Goal: Information Seeking & Learning: Learn about a topic

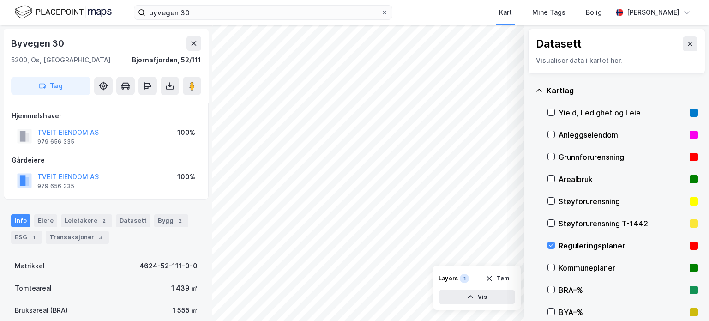
scroll to position [46, 0]
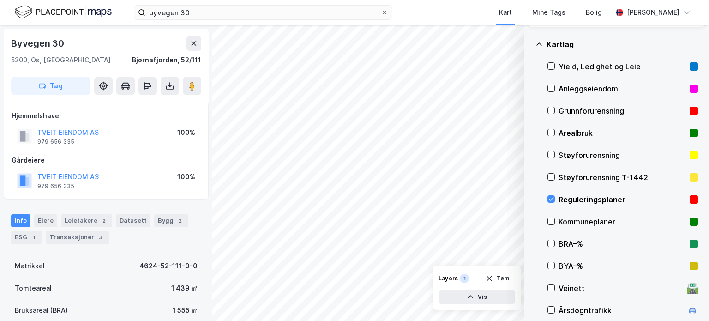
click at [538, 42] on icon at bounding box center [539, 44] width 7 height 7
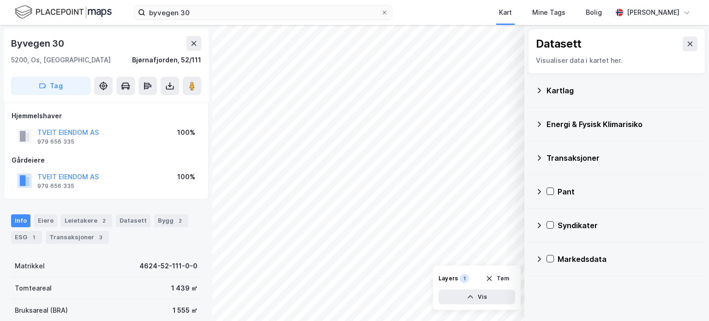
click at [560, 90] on div "Kartlag" at bounding box center [622, 90] width 151 height 11
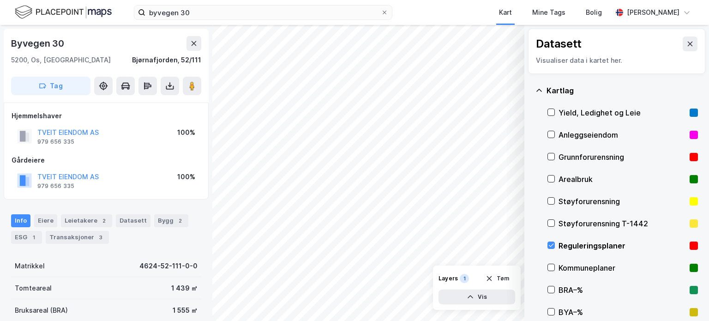
click at [551, 247] on icon at bounding box center [551, 245] width 6 height 6
click at [687, 44] on icon at bounding box center [690, 43] width 7 height 7
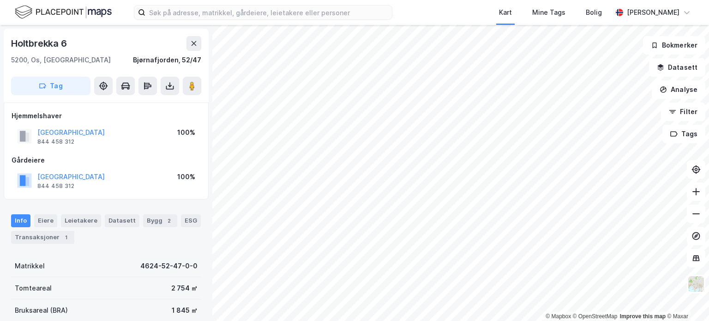
click at [173, 86] on icon at bounding box center [170, 88] width 8 height 4
click at [151, 102] on div "Last ned grunnbok" at bounding box center [124, 104] width 54 height 7
click at [691, 169] on div "© Mapbox © OpenStreetMap Improve this map © Maxar Holtbrekka 6 5200, Os, Vestla…" at bounding box center [354, 173] width 709 height 296
click at [689, 68] on button "Datasett" at bounding box center [677, 67] width 56 height 18
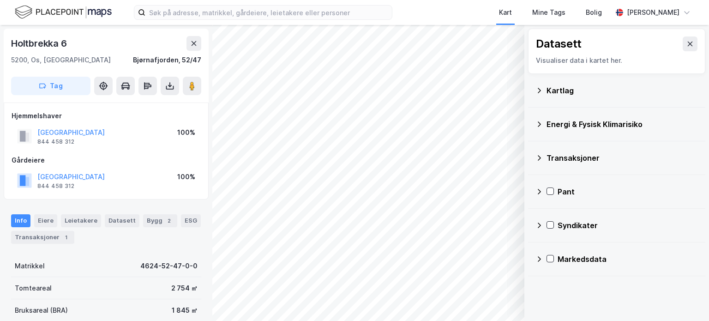
click at [542, 90] on icon at bounding box center [539, 90] width 7 height 7
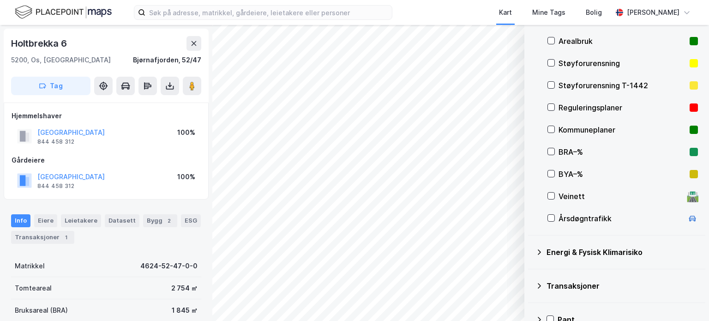
scroll to position [139, 0]
click at [552, 217] on icon at bounding box center [551, 217] width 6 height 6
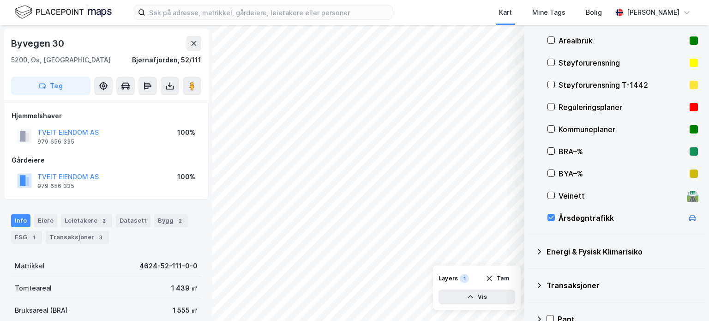
click at [482, 294] on button "Vis" at bounding box center [477, 297] width 77 height 15
click at [474, 278] on icon at bounding box center [472, 276] width 7 height 7
click at [474, 278] on icon at bounding box center [474, 277] width 0 height 1
click at [509, 274] on icon at bounding box center [505, 276] width 7 height 7
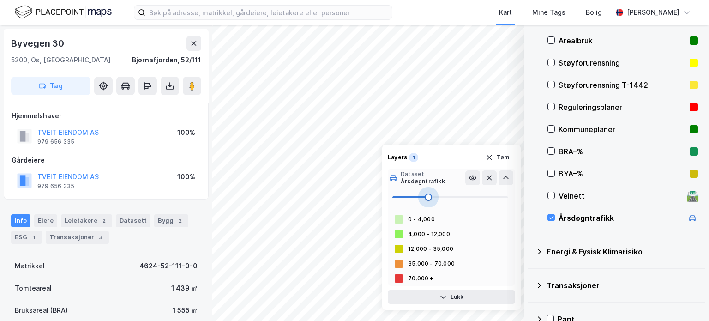
drag, startPoint x: 410, startPoint y: 195, endPoint x: 428, endPoint y: 198, distance: 19.1
click at [428, 198] on span at bounding box center [428, 196] width 7 height 7
drag, startPoint x: 428, startPoint y: 198, endPoint x: 393, endPoint y: 198, distance: 35.6
click at [393, 198] on span at bounding box center [392, 196] width 7 height 7
type input "12"
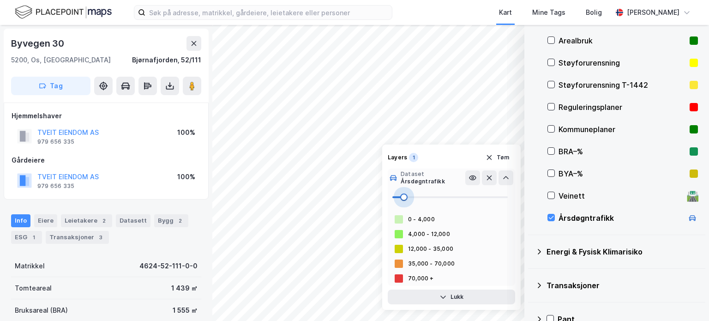
drag, startPoint x: 393, startPoint y: 198, endPoint x: 406, endPoint y: 199, distance: 13.0
click at [406, 199] on span at bounding box center [403, 196] width 7 height 7
click at [474, 297] on button "Lukk" at bounding box center [451, 297] width 127 height 15
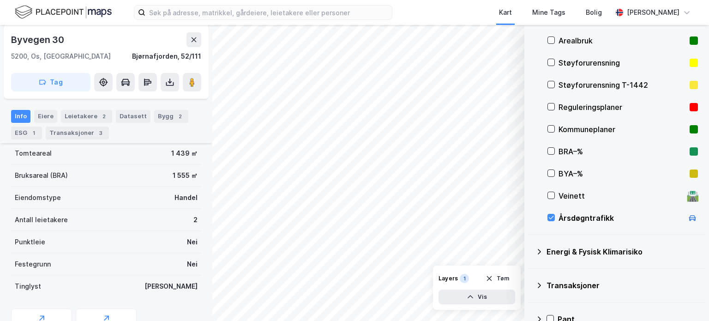
click at [129, 119] on div "Datasett" at bounding box center [133, 116] width 35 height 13
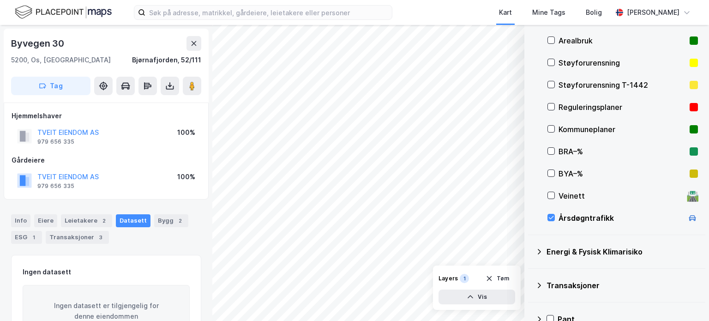
click at [20, 235] on div "ESG 1" at bounding box center [26, 237] width 31 height 13
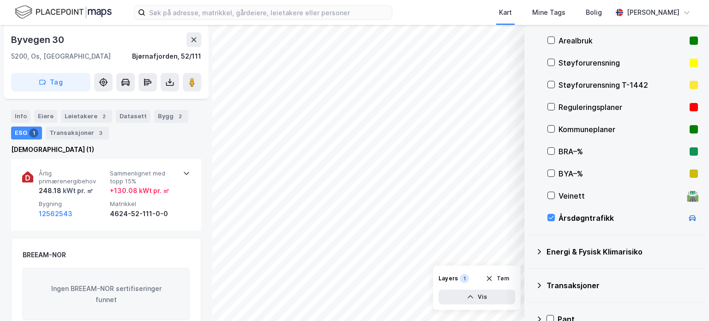
scroll to position [92, 0]
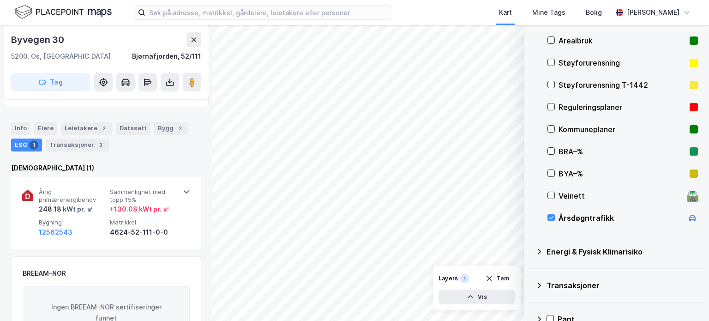
click at [183, 191] on icon at bounding box center [186, 191] width 7 height 7
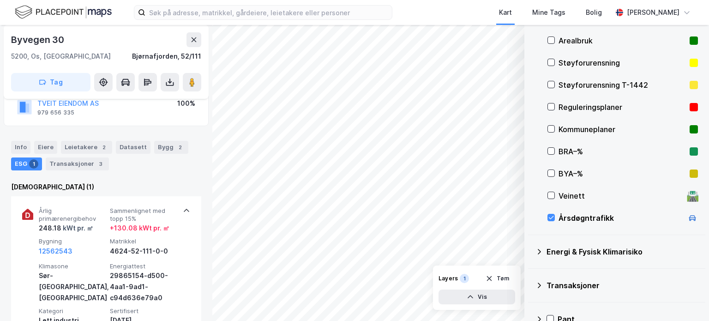
scroll to position [54, 0]
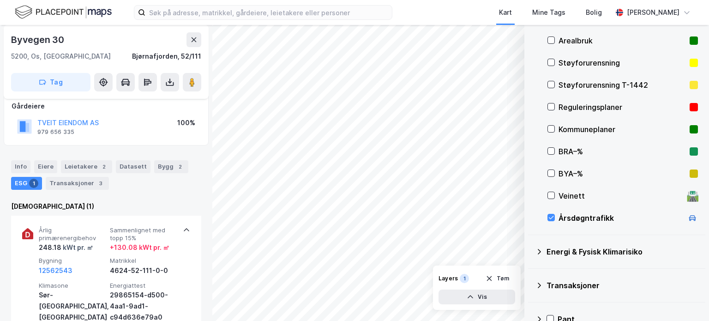
click at [56, 248] on div "248.18 kWt pr. ㎡" at bounding box center [66, 247] width 54 height 11
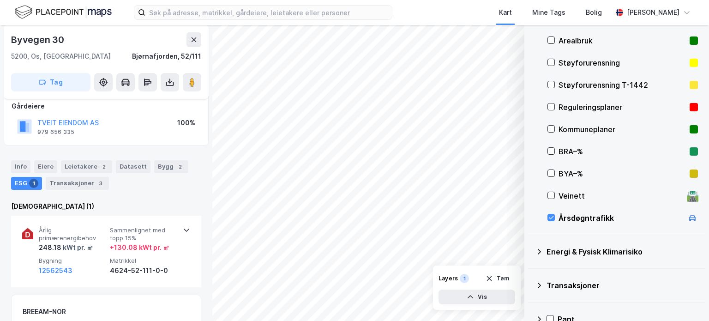
click at [58, 268] on button "12562543" at bounding box center [56, 270] width 34 height 11
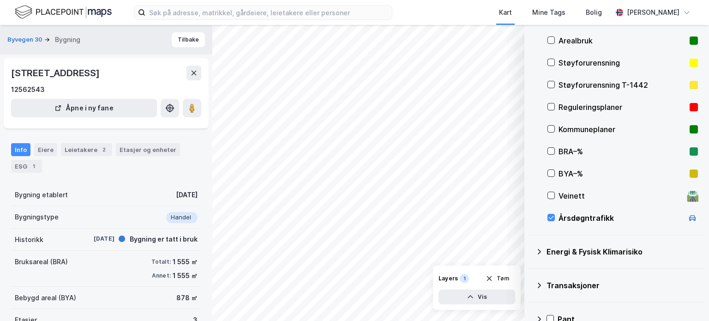
scroll to position [54, 0]
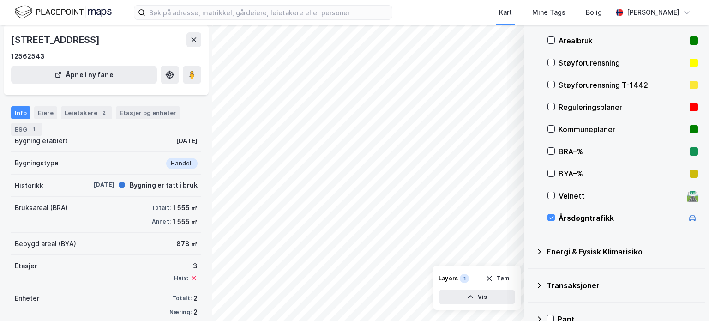
click at [24, 130] on div "ESG 1" at bounding box center [26, 129] width 31 height 13
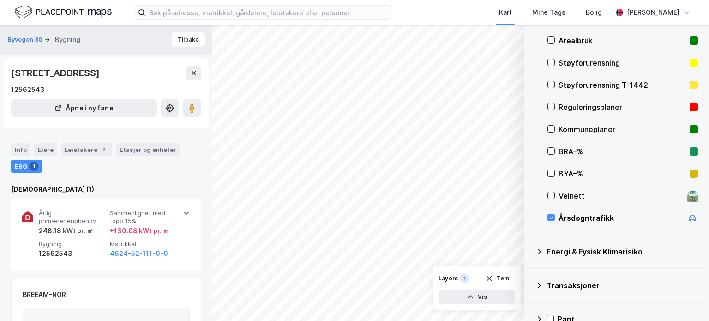
click at [183, 211] on icon at bounding box center [186, 212] width 7 height 7
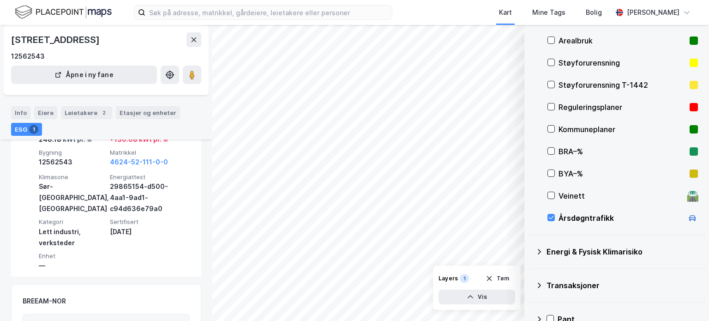
scroll to position [92, 0]
click at [132, 203] on div "29865154-d500-4aa1-9ad1-c94d636e79a0" at bounding box center [143, 196] width 67 height 33
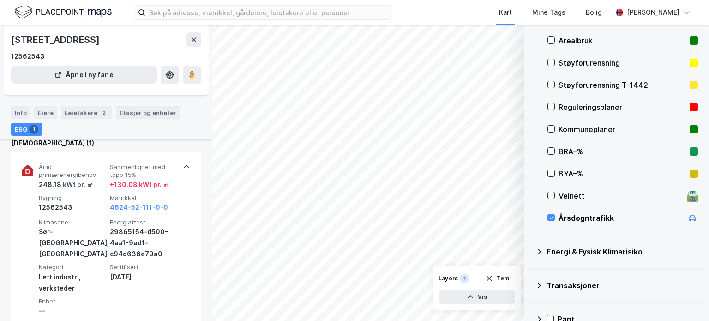
click at [140, 183] on div "+ 130.08 kWt pr. ㎡" at bounding box center [140, 184] width 60 height 11
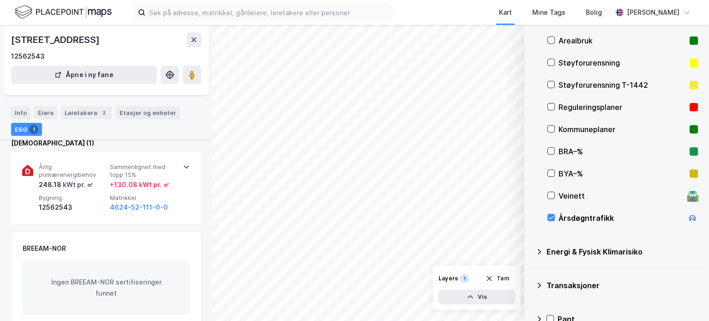
click at [140, 183] on div "+ 130.08 kWt pr. ㎡" at bounding box center [140, 184] width 60 height 11
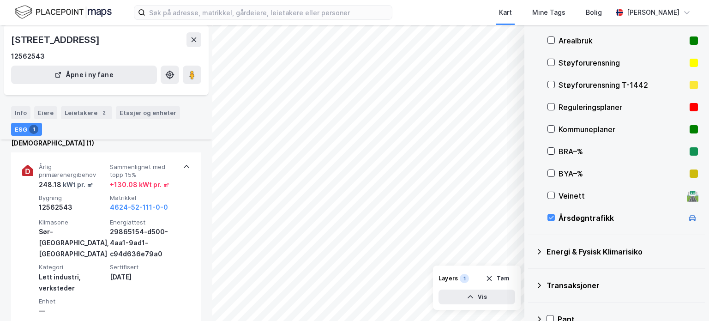
click at [127, 230] on div "29865154-d500-4aa1-9ad1-c94d636e79a0" at bounding box center [143, 242] width 67 height 33
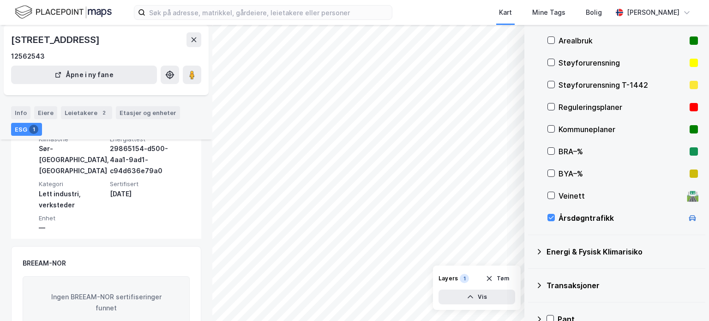
scroll to position [139, 0]
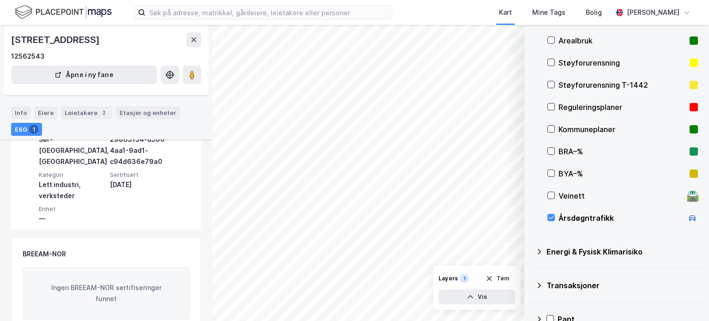
click at [49, 215] on div "—" at bounding box center [72, 218] width 67 height 11
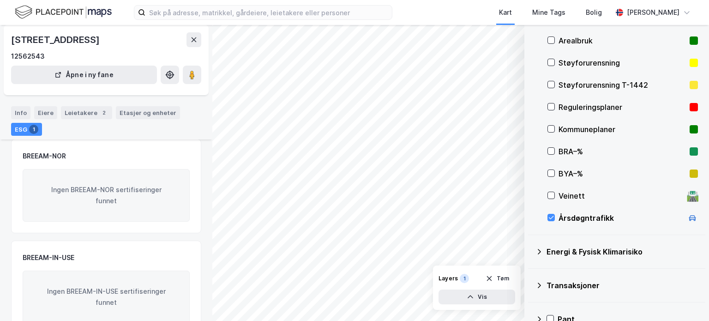
click at [50, 213] on div "Ingen BREEAM-NOR sertifiseringer funnet" at bounding box center [106, 195] width 167 height 53
click at [48, 151] on div "BREEAM-NOR" at bounding box center [44, 156] width 43 height 11
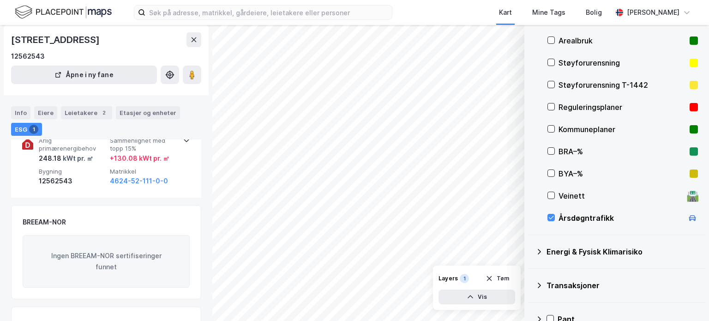
scroll to position [0, 0]
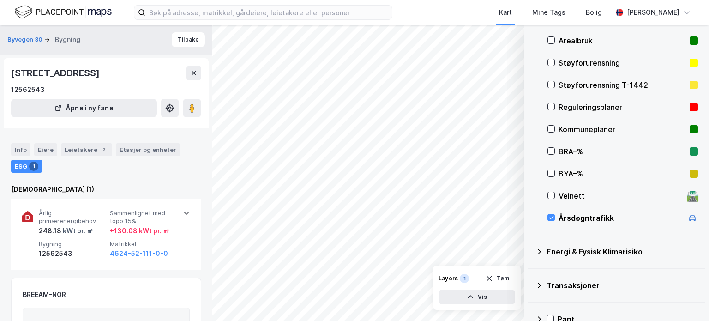
click at [78, 205] on div "Årlig primærenergibehov 248.18 kWt pr. ㎡ Sammenlignet med topp 15% + 130.08 kWt…" at bounding box center [106, 235] width 168 height 72
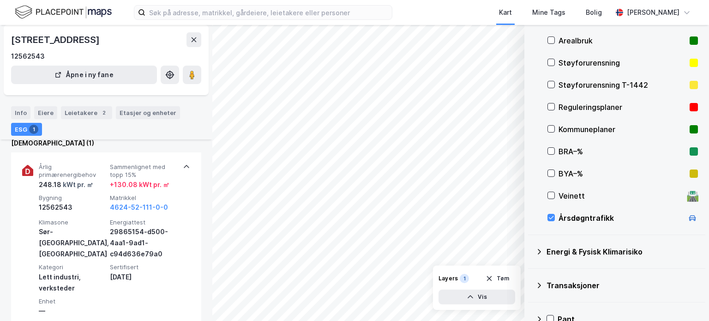
scroll to position [92, 0]
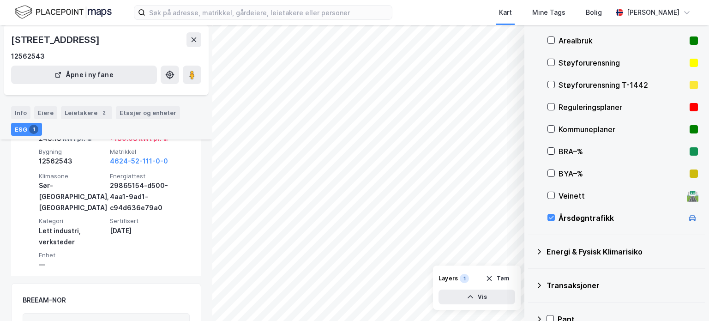
click at [138, 230] on div "20. des. 2023" at bounding box center [143, 230] width 67 height 11
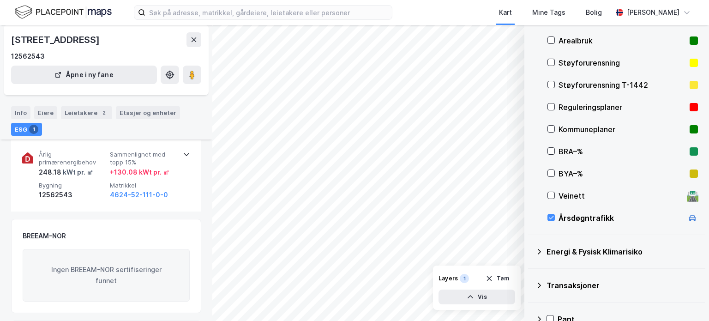
scroll to position [46, 0]
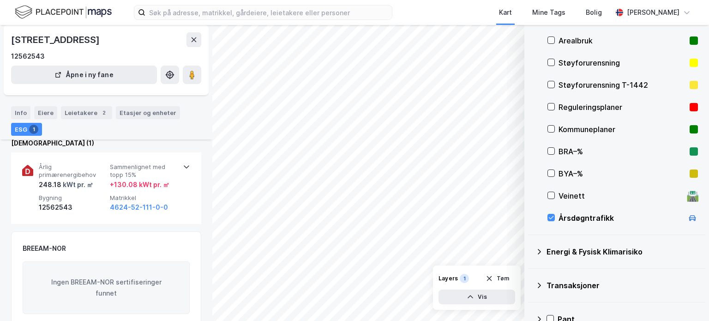
click at [140, 219] on div "Årlig primærenergibehov 248.18 kWt pr. ㎡ Sammenlignet med topp 15% + 130.08 kWt…" at bounding box center [106, 188] width 168 height 72
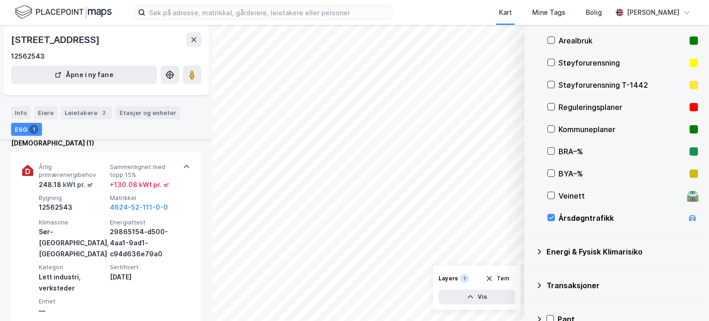
click at [189, 40] on button at bounding box center [194, 39] width 15 height 15
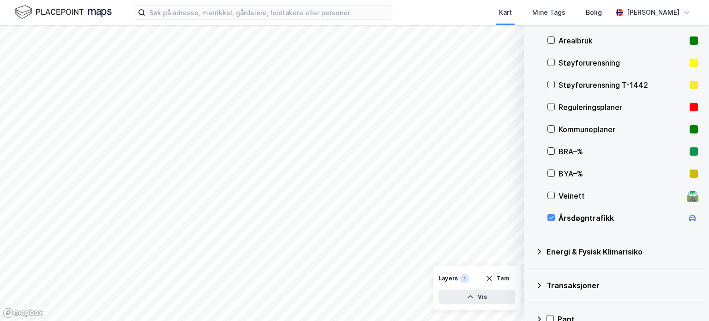
click at [504, 277] on button "Tøm" at bounding box center [498, 278] width 36 height 15
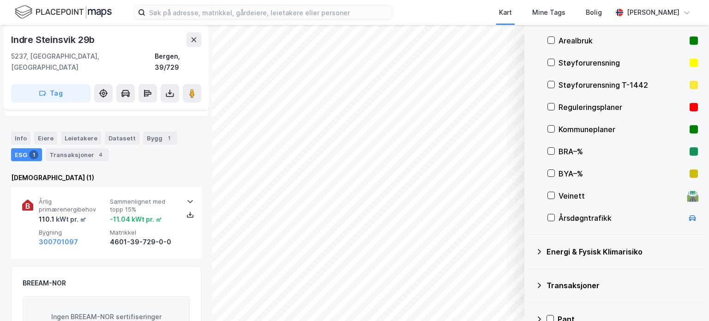
click at [44, 132] on div "Eiere" at bounding box center [45, 138] width 23 height 13
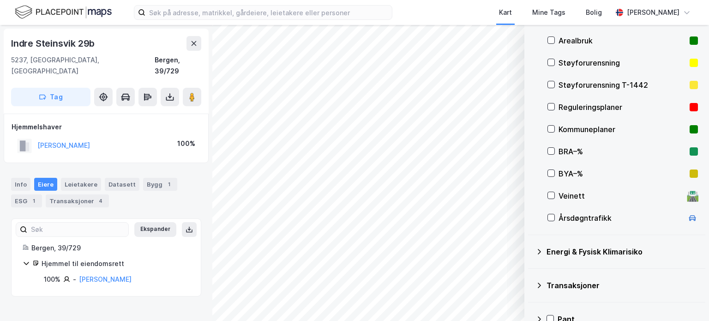
click at [72, 194] on div "Transaksjoner 4" at bounding box center [77, 200] width 63 height 13
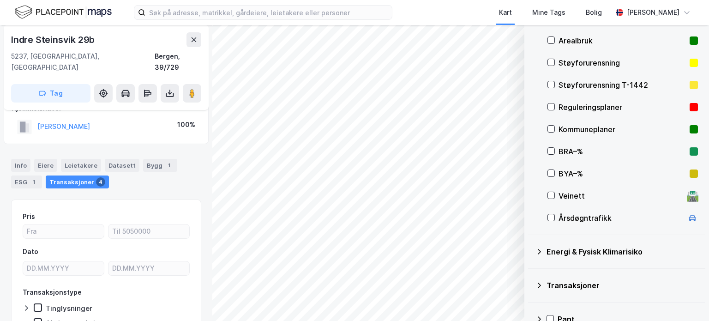
scroll to position [3, 0]
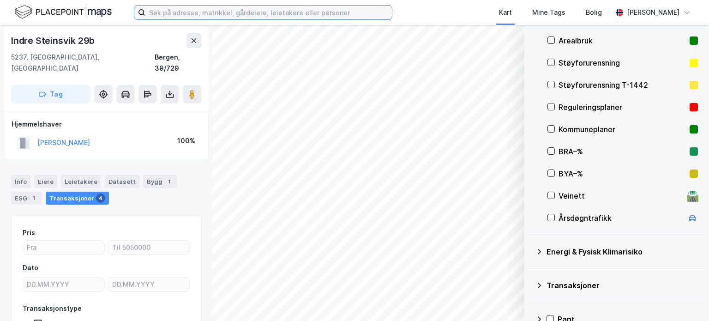
click at [225, 12] on input at bounding box center [268, 13] width 247 height 14
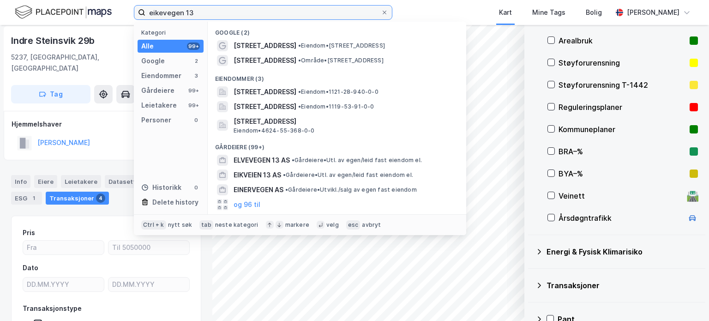
type input "eikevegen 13"
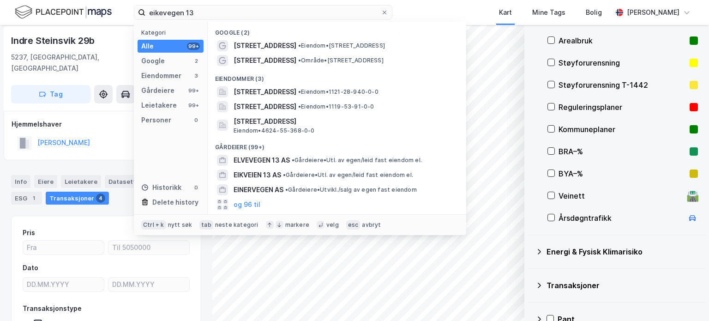
click at [327, 43] on span "• Eiendom • Eikevegen 13, 5200 Os" at bounding box center [341, 45] width 87 height 7
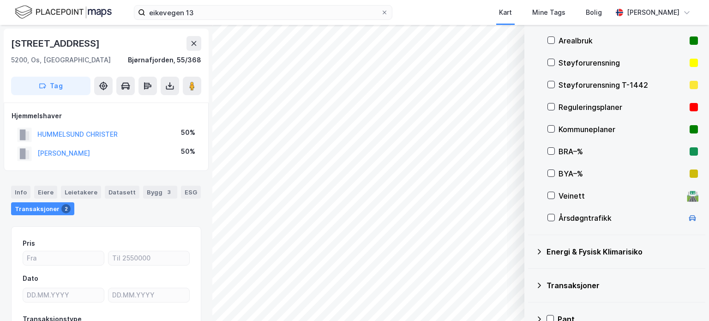
scroll to position [3, 0]
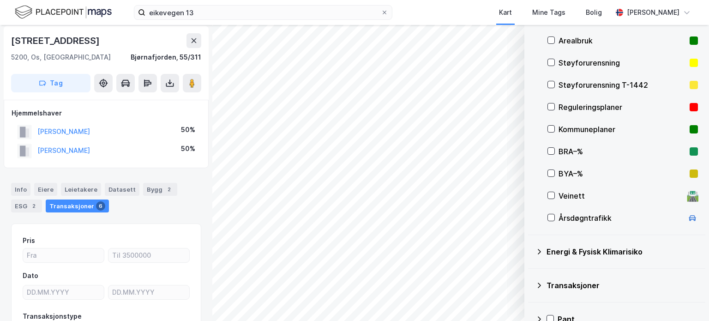
scroll to position [3, 0]
click at [190, 82] on image at bounding box center [192, 82] width 6 height 9
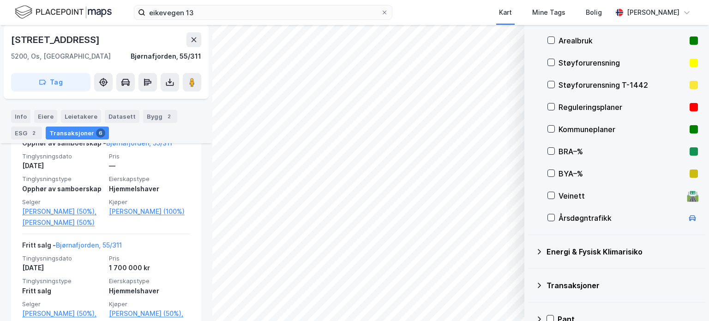
scroll to position [455, 0]
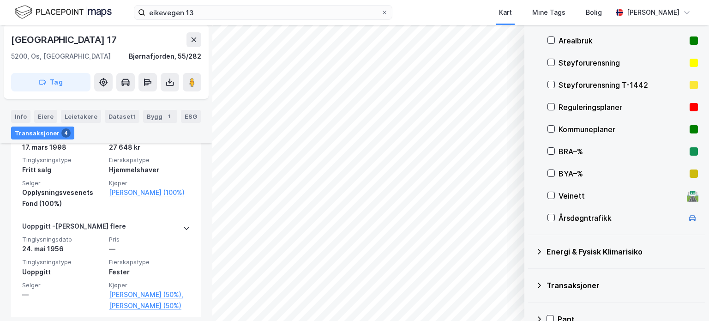
scroll to position [477, 0]
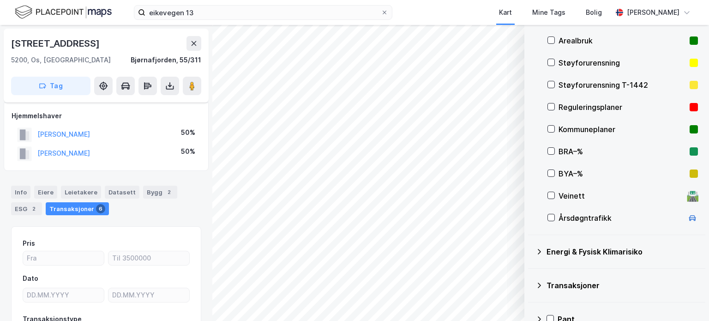
scroll to position [78, 0]
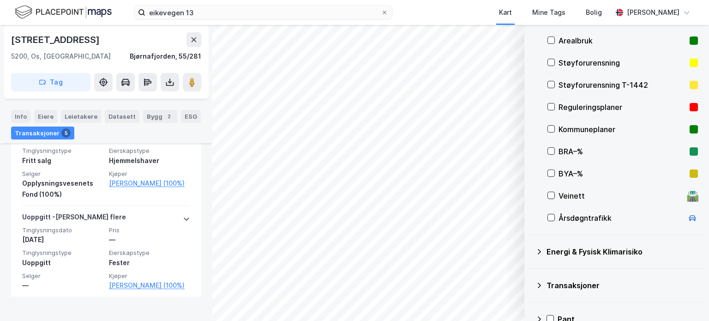
scroll to position [643, 0]
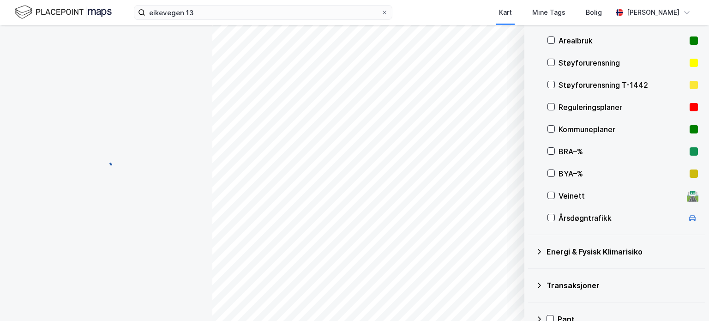
scroll to position [78, 0]
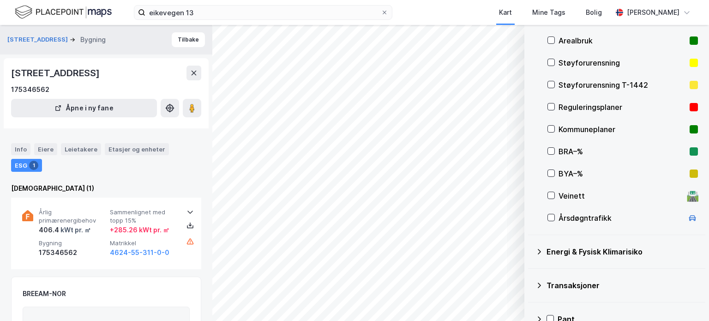
click at [48, 145] on div "Eiere" at bounding box center [45, 149] width 23 height 12
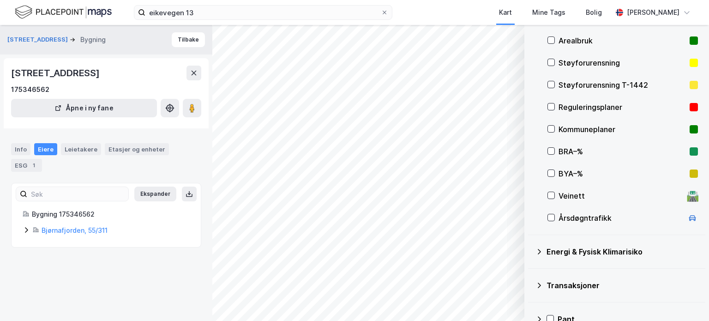
click at [22, 149] on div "Info" at bounding box center [20, 149] width 19 height 12
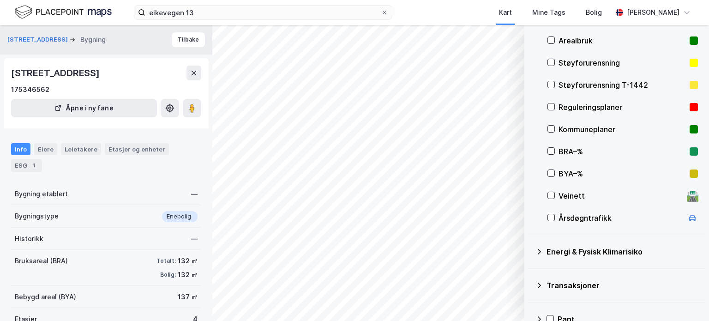
click at [133, 149] on div "Etasjer og enheter" at bounding box center [137, 149] width 57 height 8
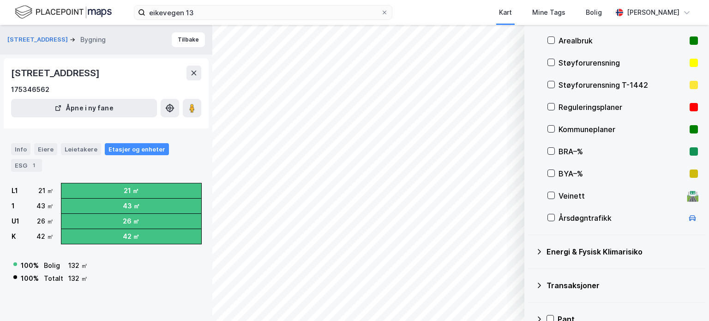
drag, startPoint x: 54, startPoint y: 151, endPoint x: 41, endPoint y: 153, distance: 14.0
drag, startPoint x: 41, startPoint y: 153, endPoint x: 36, endPoint y: 148, distance: 6.9
click at [36, 148] on div "Eiere" at bounding box center [45, 149] width 23 height 12
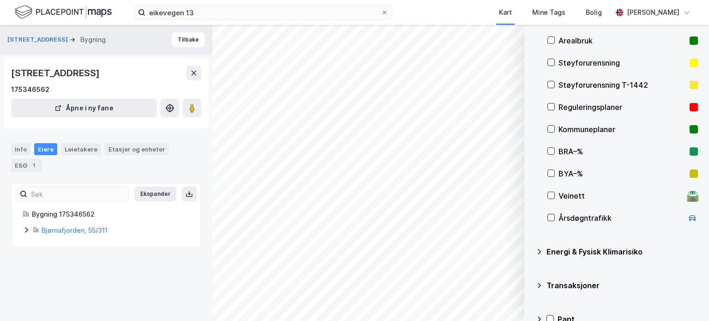
click at [81, 232] on link "Bjørnafjorden, 55/311" at bounding box center [75, 230] width 66 height 8
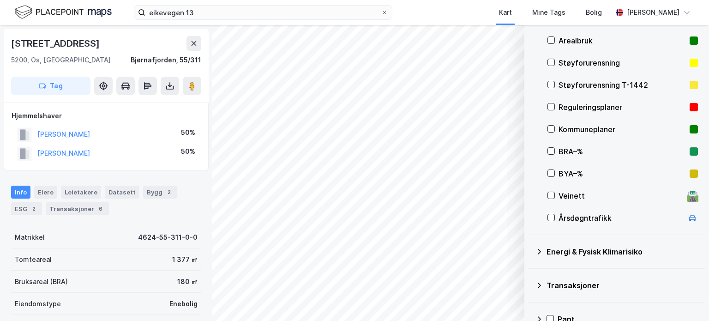
click at [83, 210] on div "Transaksjoner 6" at bounding box center [77, 208] width 63 height 13
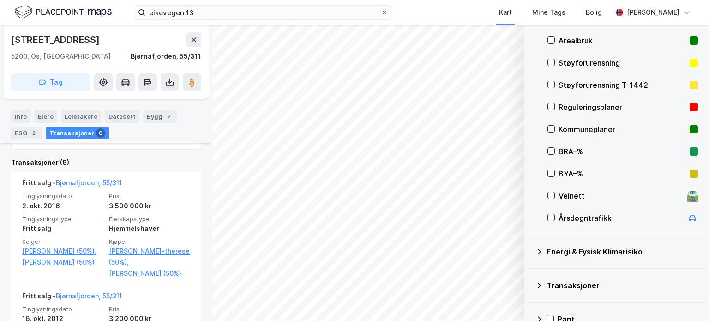
scroll to position [170, 0]
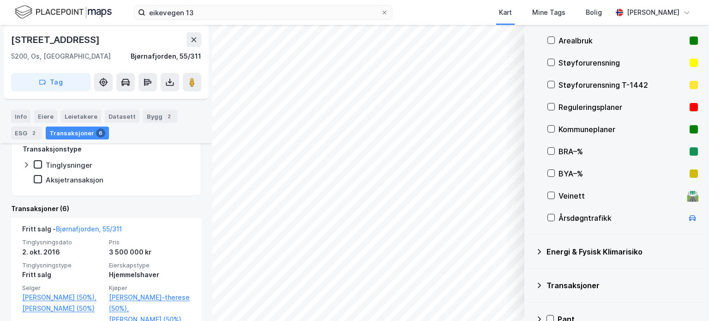
click at [27, 165] on icon at bounding box center [26, 164] width 7 height 7
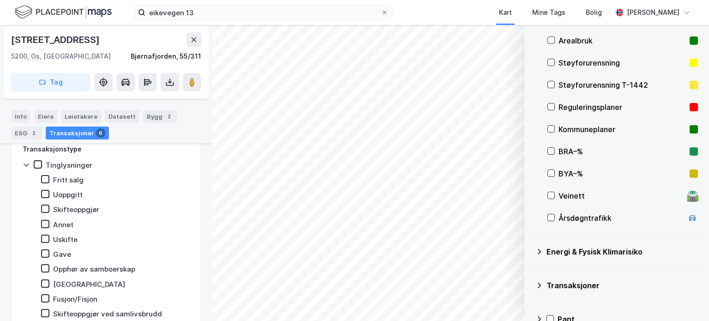
click at [26, 165] on icon at bounding box center [26, 164] width 7 height 7
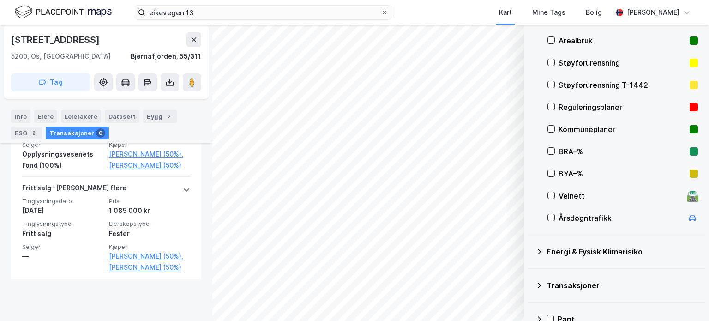
scroll to position [778, 0]
click at [23, 260] on div "—" at bounding box center [62, 254] width 81 height 11
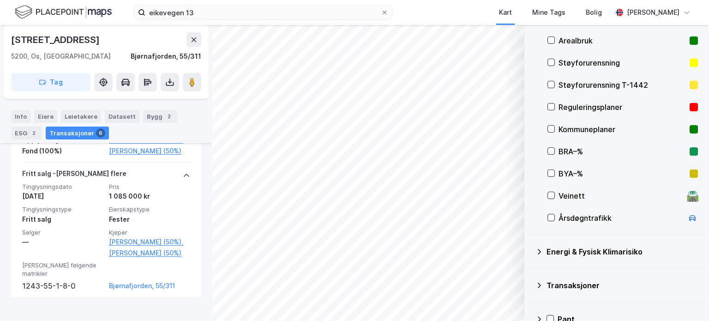
scroll to position [802, 0]
